Goal: Task Accomplishment & Management: Use online tool/utility

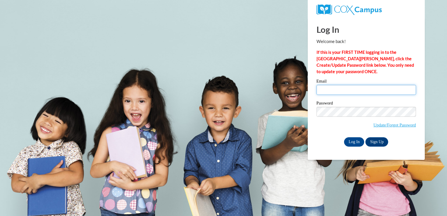
click at [347, 91] on input "Email" at bounding box center [367, 90] width 100 height 10
type input "cclifford0015@kctcs.edu"
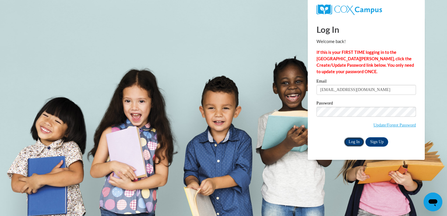
click at [353, 143] on input "Log In" at bounding box center [354, 141] width 20 height 9
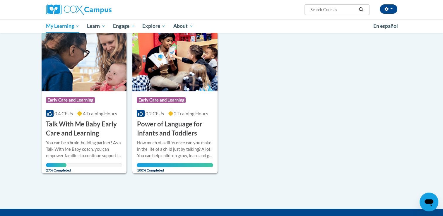
scroll to position [77, 0]
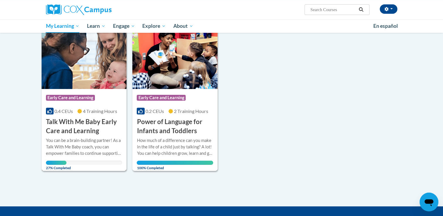
click at [75, 114] on div "Course Category: Early Care and Learning 0.4 CEUs 4 Training Hours COURSE Talk …" at bounding box center [84, 112] width 85 height 47
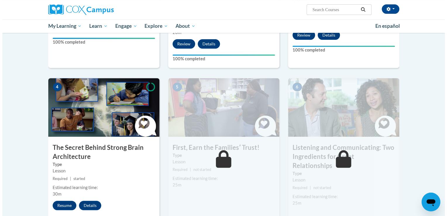
scroll to position [237, 0]
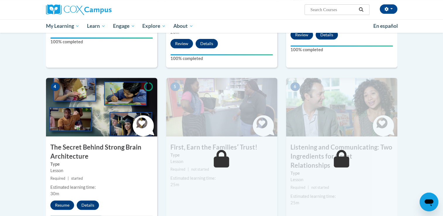
click at [90, 107] on img at bounding box center [101, 107] width 111 height 59
click at [61, 204] on button "Resume" at bounding box center [62, 205] width 24 height 9
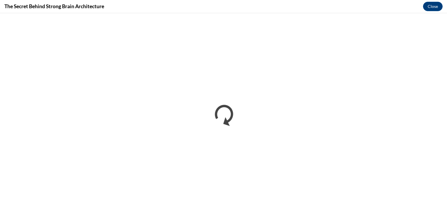
scroll to position [0, 0]
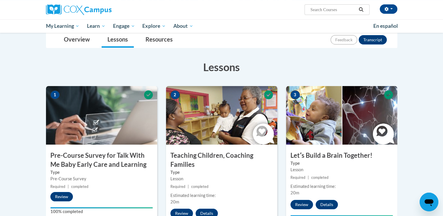
scroll to position [65, 0]
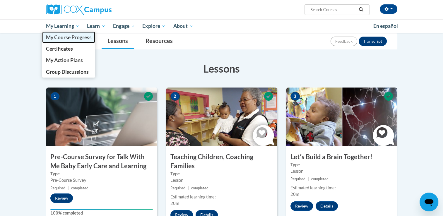
click at [68, 37] on span "My Course Progress" at bounding box center [69, 37] width 46 height 6
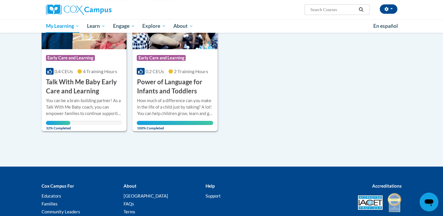
scroll to position [128, 0]
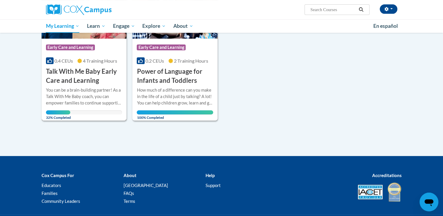
click at [73, 68] on h3 "Talk With Me Baby Early Care and Learning" at bounding box center [84, 76] width 76 height 18
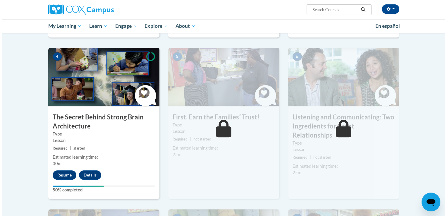
scroll to position [272, 0]
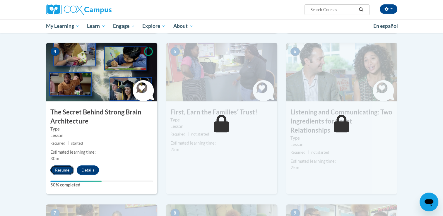
click at [64, 169] on button "Resume" at bounding box center [62, 169] width 24 height 9
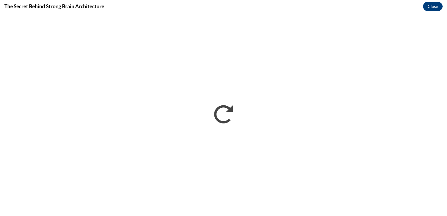
scroll to position [0, 0]
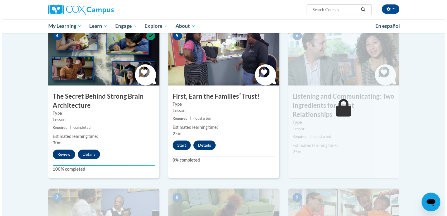
scroll to position [293, 0]
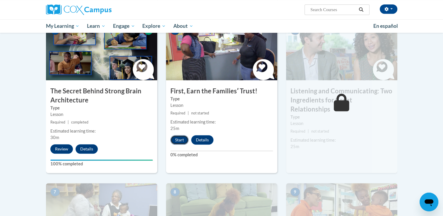
click at [181, 141] on button "Start" at bounding box center [179, 139] width 18 height 9
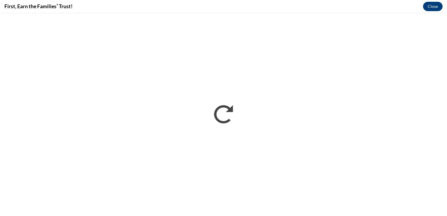
scroll to position [0, 0]
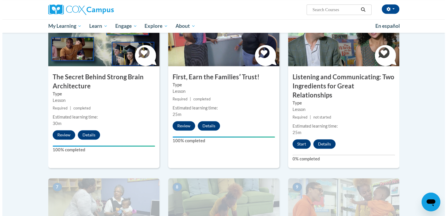
scroll to position [307, 0]
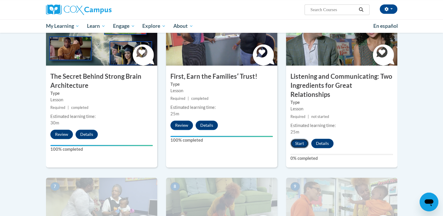
click at [300, 139] on button "Start" at bounding box center [300, 143] width 18 height 9
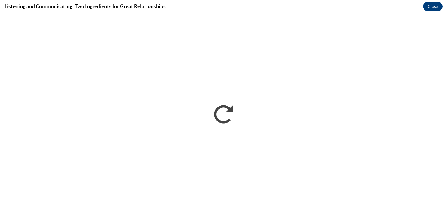
scroll to position [0, 0]
